Goal: Task Accomplishment & Management: Manage account settings

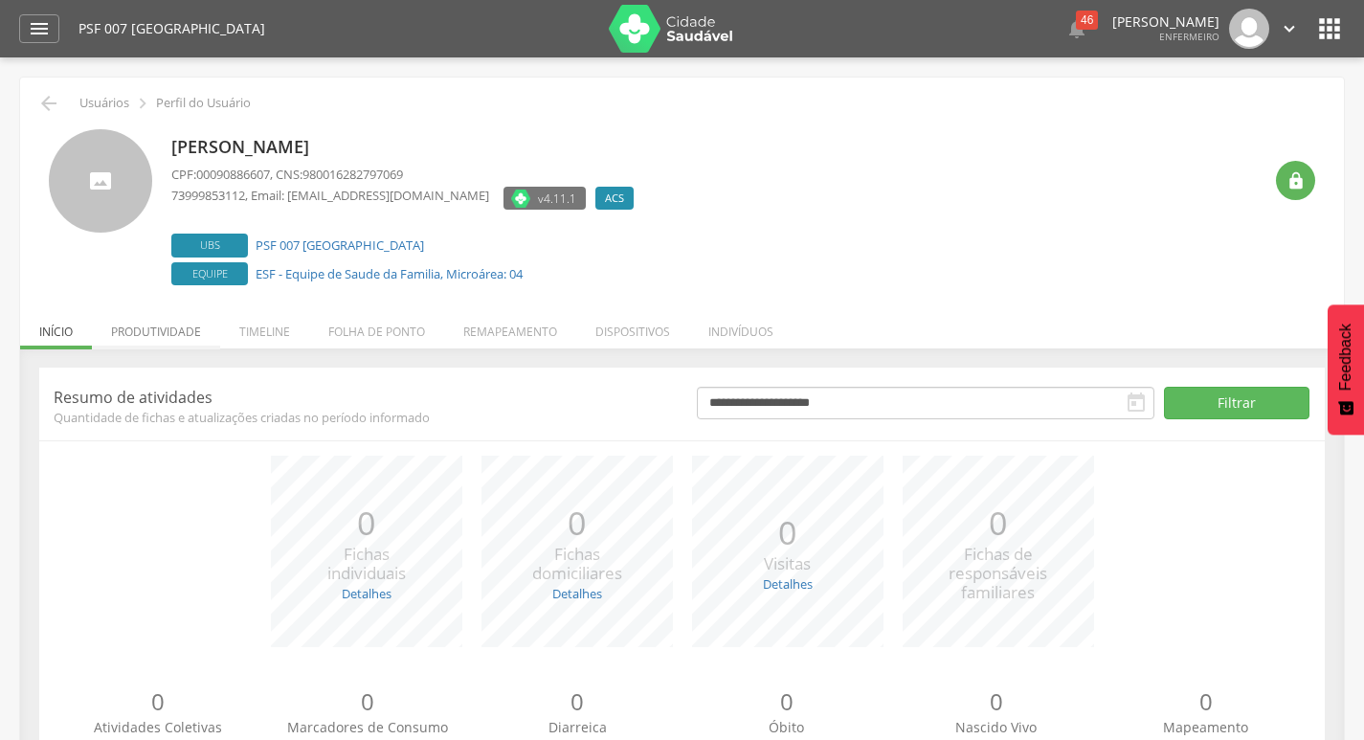
click at [147, 326] on li "Produtividade" at bounding box center [156, 326] width 128 height 45
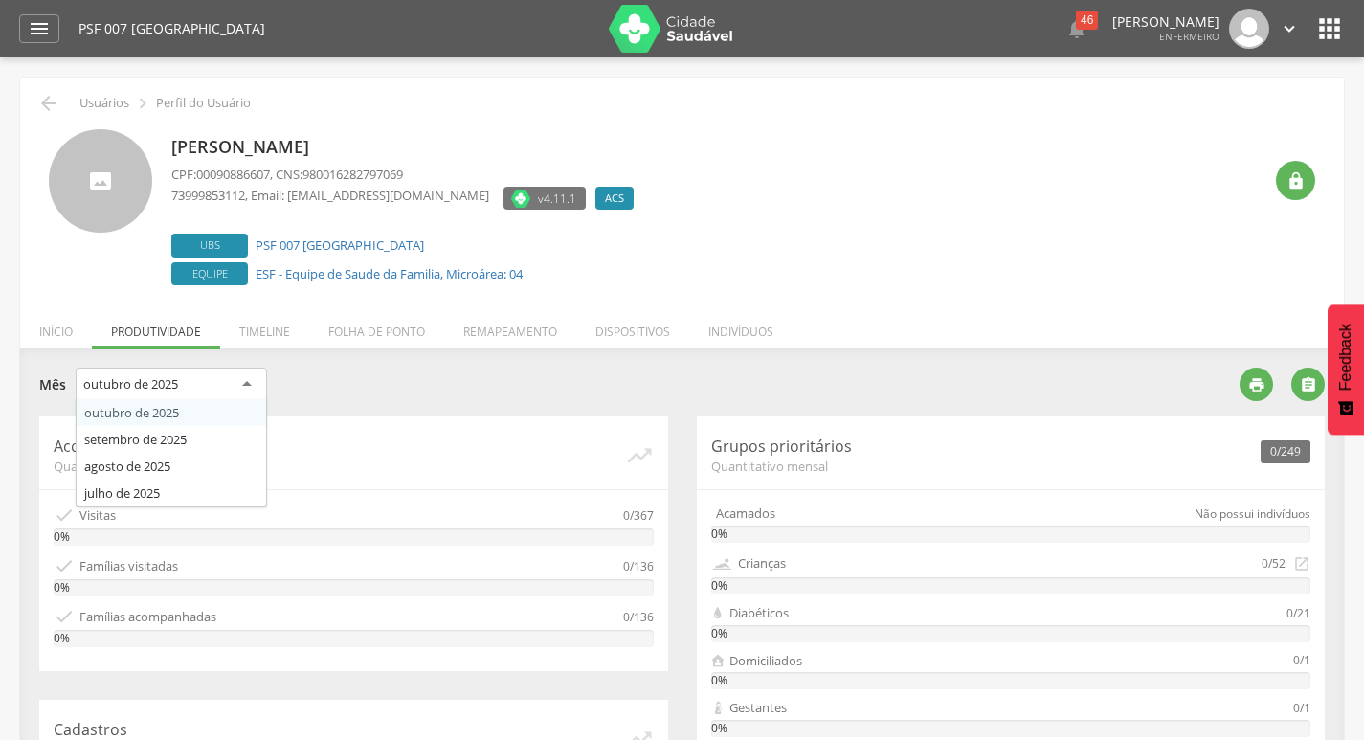
click at [263, 380] on div "outubro de 2025" at bounding box center [171, 385] width 191 height 34
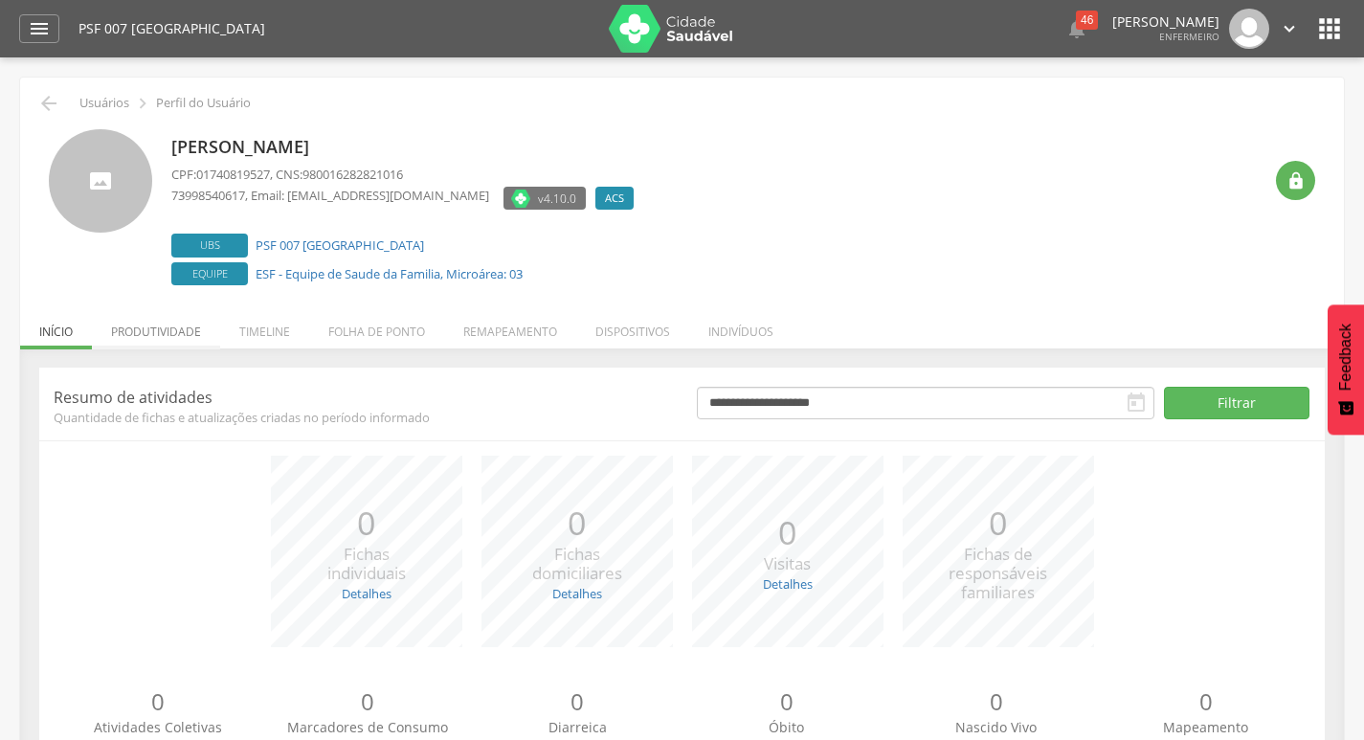
click at [118, 333] on li "Produtividade" at bounding box center [156, 326] width 128 height 45
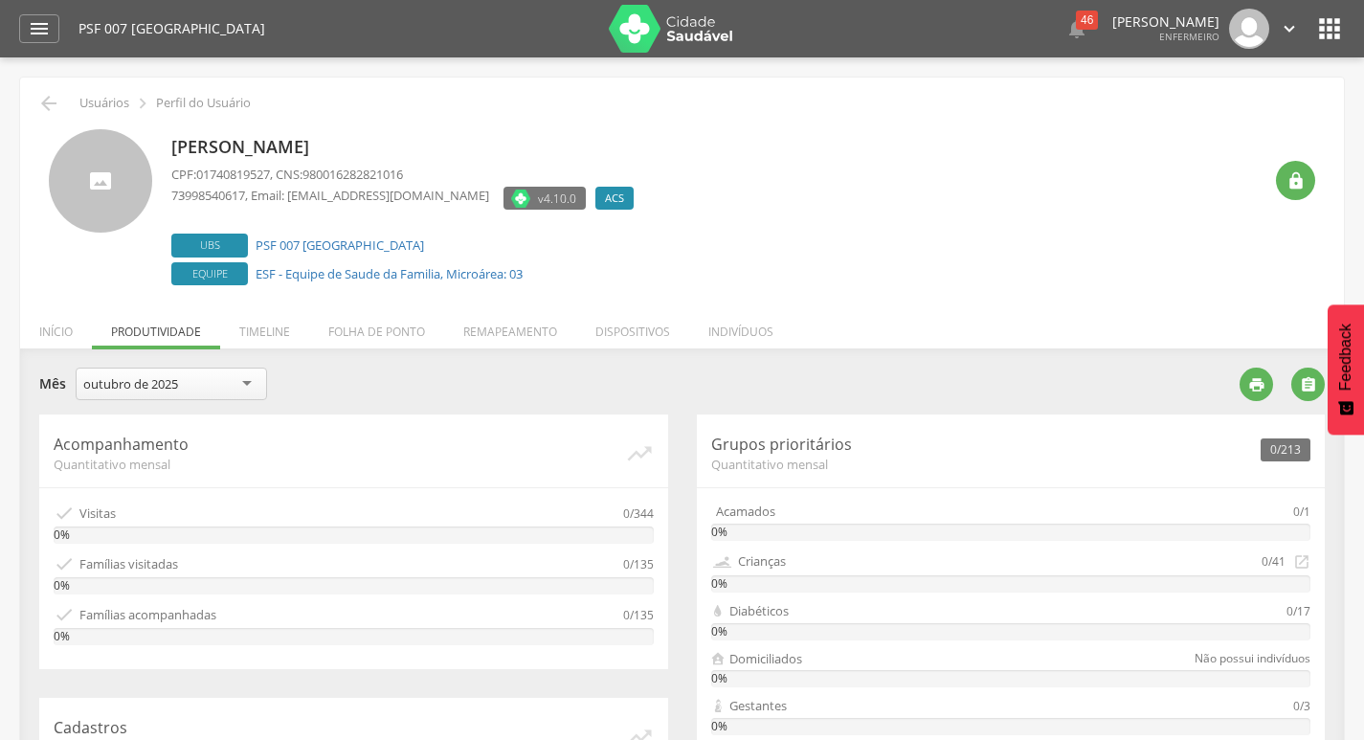
click at [240, 395] on div "outubro de 2025" at bounding box center [171, 384] width 191 height 33
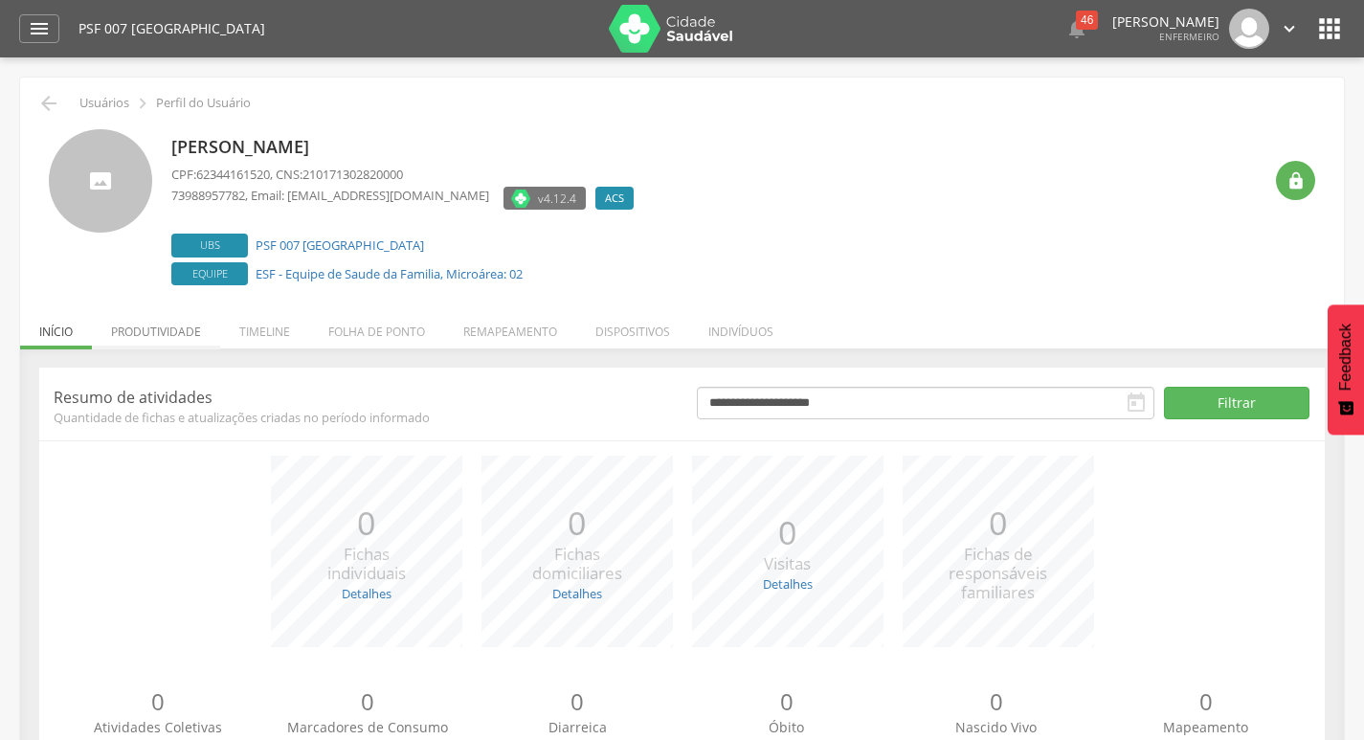
click at [189, 319] on li "Produtividade" at bounding box center [156, 326] width 128 height 45
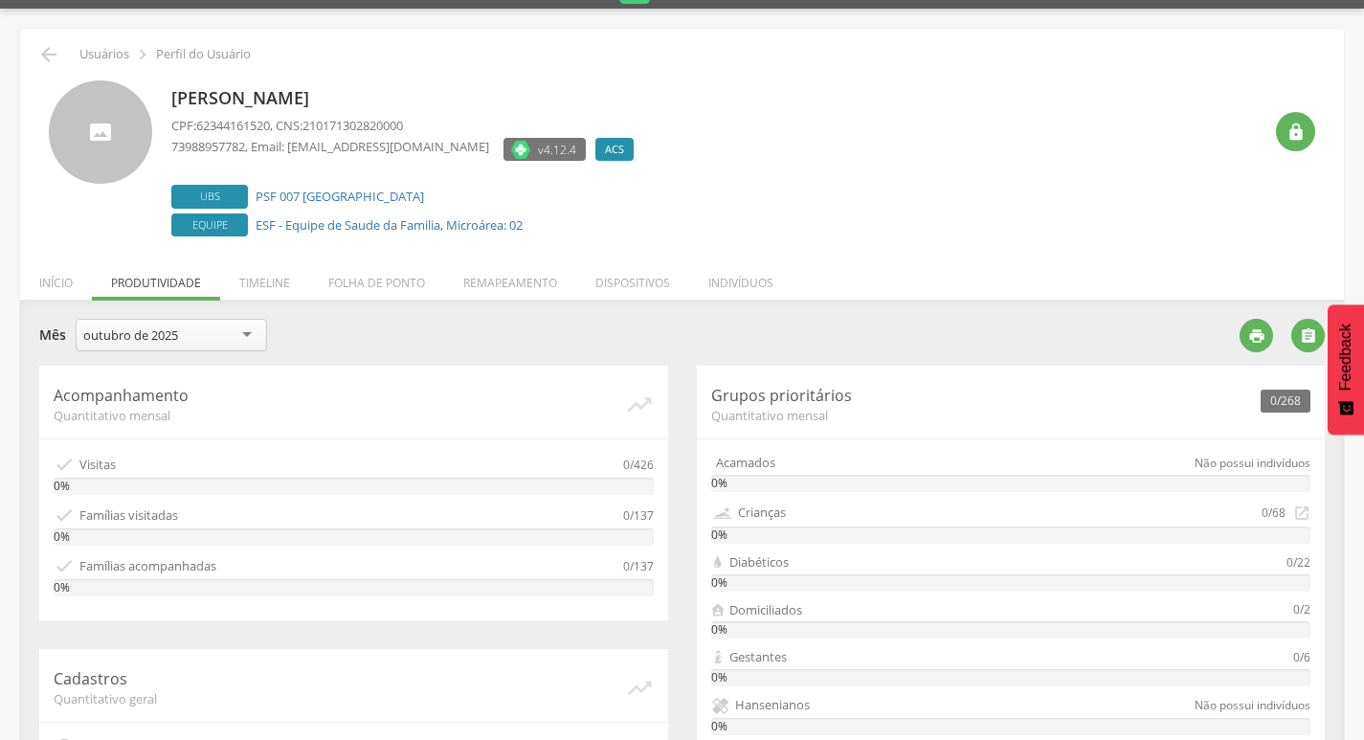
scroll to position [96, 0]
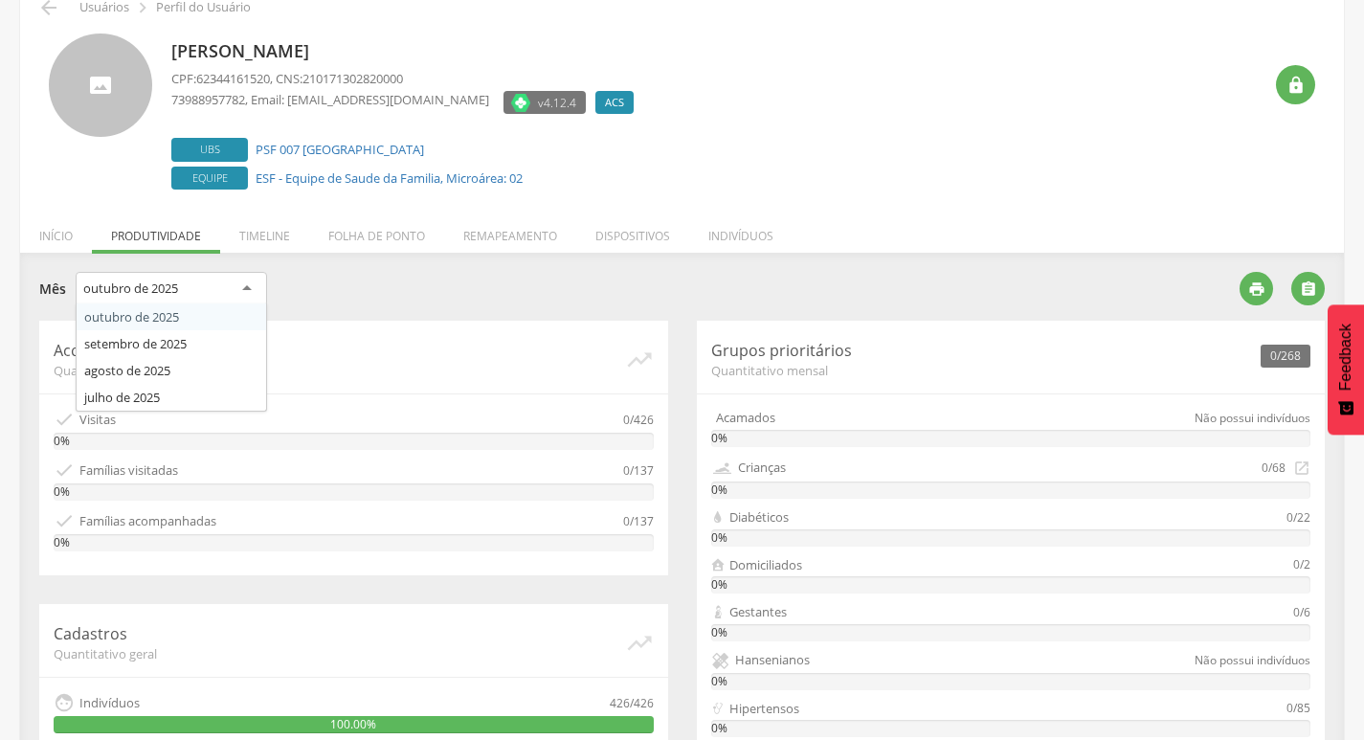
click at [256, 279] on div "outubro de 2025" at bounding box center [171, 289] width 191 height 34
